Goal: Information Seeking & Learning: Understand process/instructions

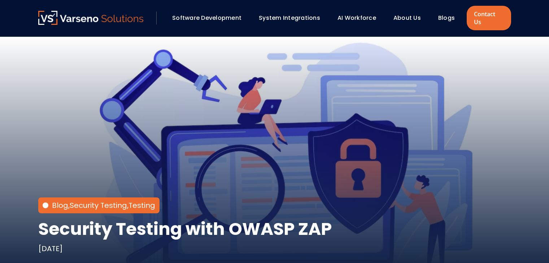
scroll to position [766, 0]
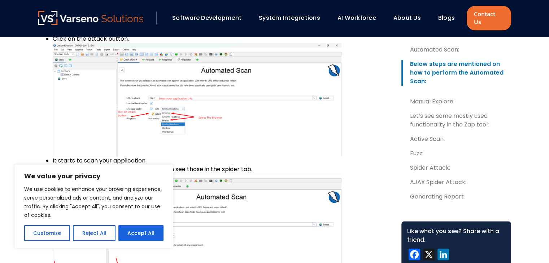
drag, startPoint x: 35, startPoint y: 86, endPoint x: 39, endPoint y: 83, distance: 4.7
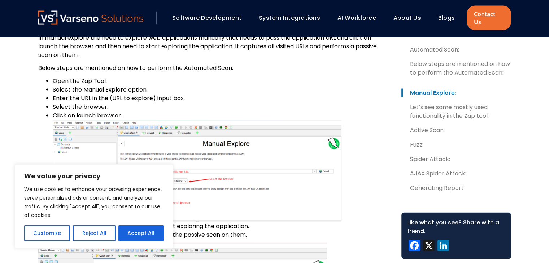
scroll to position [1451, 0]
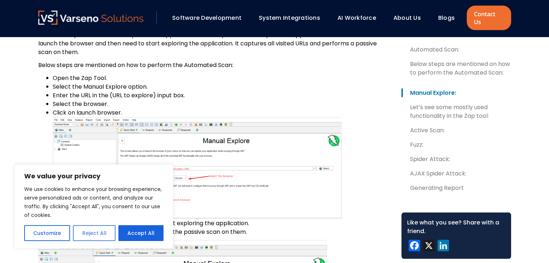
click at [100, 233] on button "Reject All" at bounding box center [94, 233] width 42 height 16
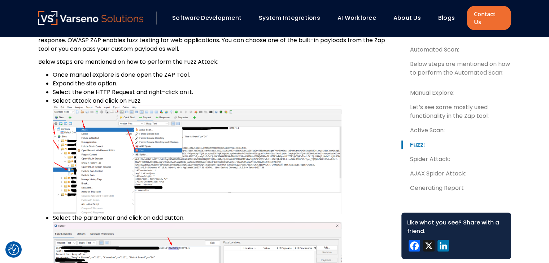
scroll to position [3038, 0]
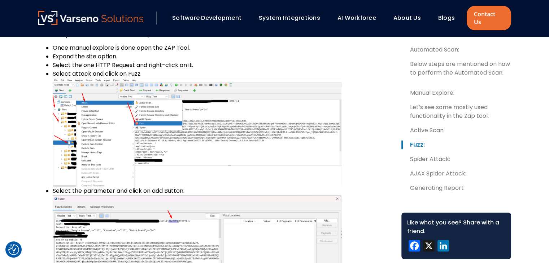
click at [131, 134] on img at bounding box center [197, 132] width 288 height 109
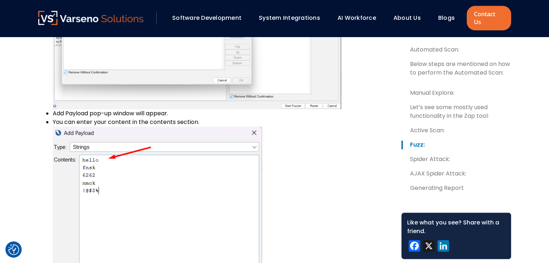
scroll to position [3543, 0]
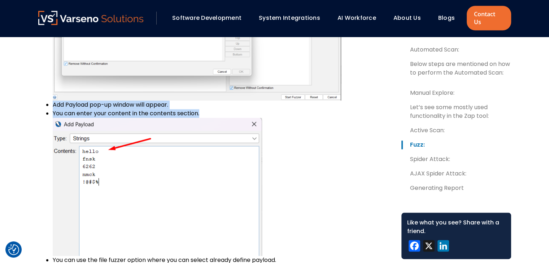
drag, startPoint x: 50, startPoint y: 96, endPoint x: 203, endPoint y: 106, distance: 152.9
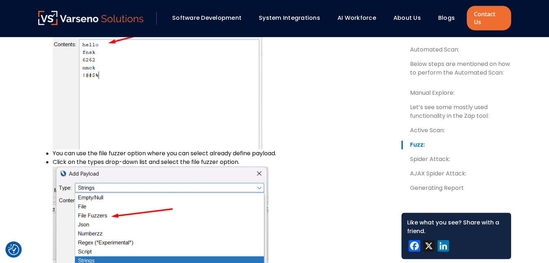
scroll to position [3651, 0]
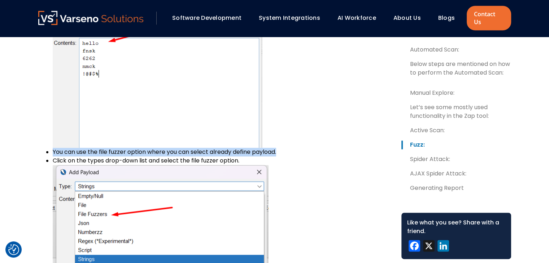
drag, startPoint x: 53, startPoint y: 145, endPoint x: 281, endPoint y: 144, distance: 228.3
click at [281, 148] on li "You can use the file fuzzer option where you can select already define payload." at bounding box center [221, 152] width 337 height 9
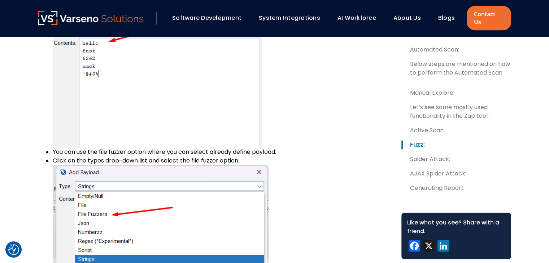
click at [242, 157] on li "Click on the types drop-down list and select the file fuzzer option." at bounding box center [221, 228] width 337 height 142
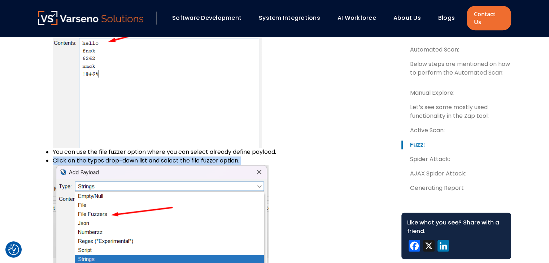
drag, startPoint x: 232, startPoint y: 153, endPoint x: 49, endPoint y: 153, distance: 182.1
click at [49, 153] on ul "Once manual explore is done open the ZAP Tool. Expand the site option. Select t…" at bounding box center [213, 170] width 351 height 1479
click at [73, 157] on li "Click on the types drop-down list and select the file fuzzer option." at bounding box center [221, 228] width 337 height 142
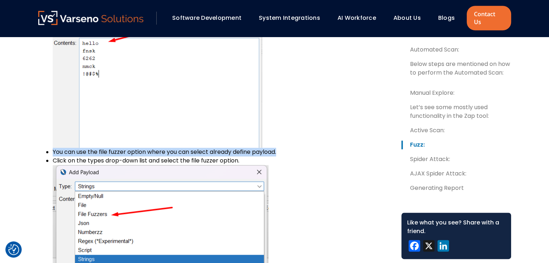
drag, startPoint x: 51, startPoint y: 143, endPoint x: 285, endPoint y: 142, distance: 233.3
click at [285, 142] on ul "Once manual explore is done open the ZAP Tool. Expand the site option. Select t…" at bounding box center [213, 170] width 351 height 1479
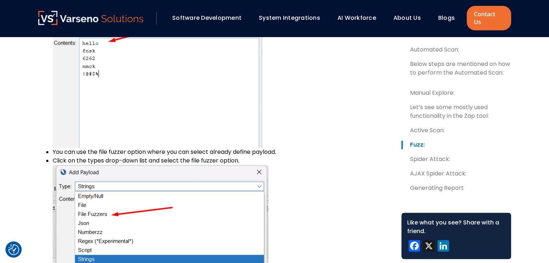
click at [231, 157] on li "Click on the types drop-down list and select the file fuzzer option." at bounding box center [221, 228] width 337 height 142
drag, startPoint x: 219, startPoint y: 154, endPoint x: 53, endPoint y: 154, distance: 165.9
click at [53, 157] on li "Click on the types drop-down list and select the file fuzzer option." at bounding box center [221, 228] width 337 height 142
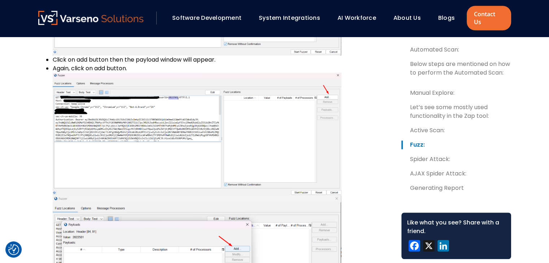
scroll to position [3298, 0]
